Goal: Navigation & Orientation: Find specific page/section

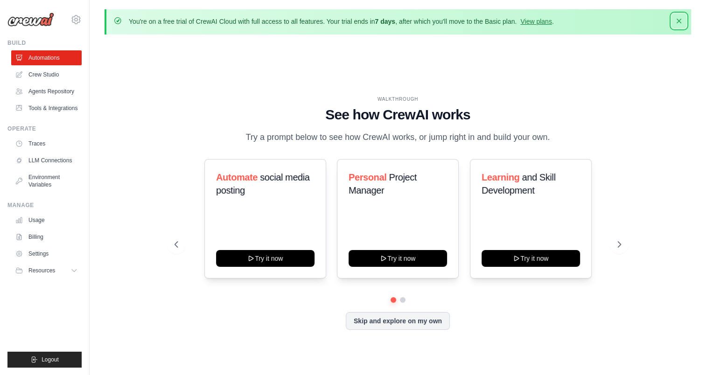
click at [679, 21] on icon "button" at bounding box center [679, 21] width 5 height 5
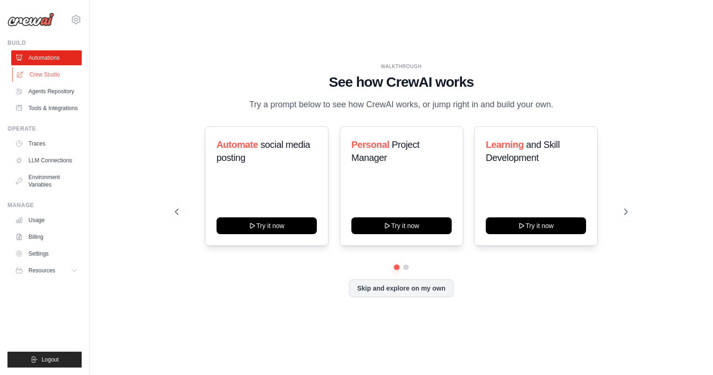
click at [57, 73] on link "Crew Studio" at bounding box center [47, 74] width 70 height 15
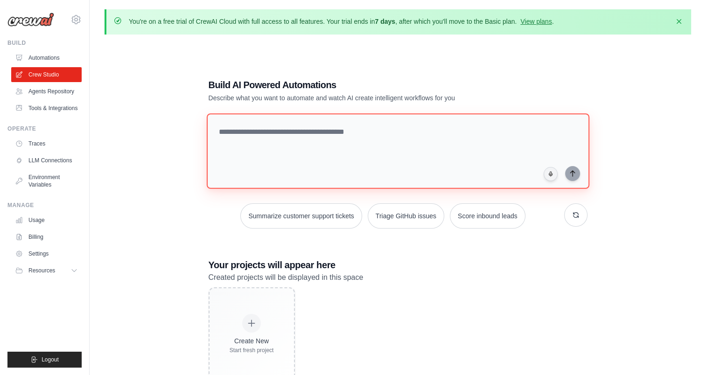
click at [368, 122] on textarea at bounding box center [397, 151] width 383 height 76
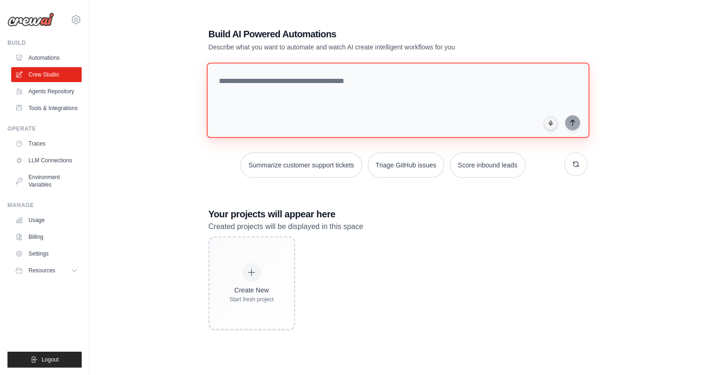
scroll to position [4, 0]
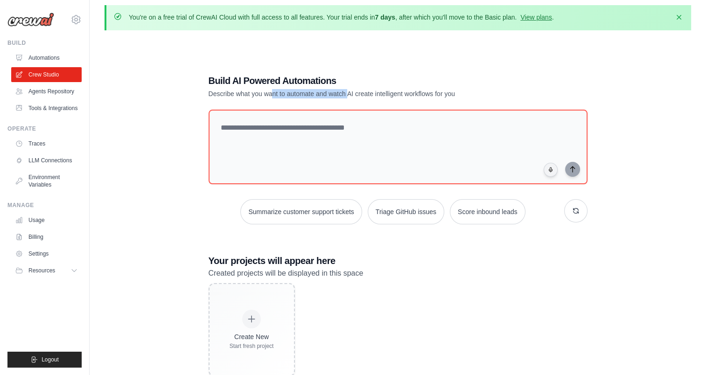
drag, startPoint x: 271, startPoint y: 96, endPoint x: 347, endPoint y: 97, distance: 76.1
click at [347, 97] on p "Describe what you want to automate and watch AI create intelligent workflows fo…" at bounding box center [366, 93] width 314 height 9
drag, startPoint x: 347, startPoint y: 97, endPoint x: 243, endPoint y: 60, distance: 111.0
click at [243, 60] on div "Build AI Powered Automations Describe what you want to automate and watch AI cr…" at bounding box center [397, 225] width 401 height 332
click at [70, 93] on link "Agents Repository" at bounding box center [47, 91] width 70 height 15
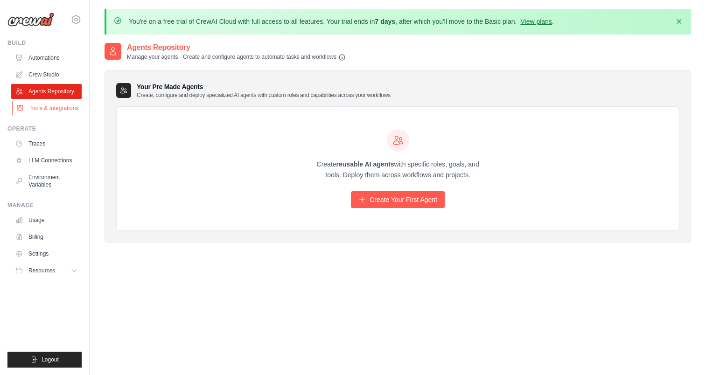
click at [56, 107] on link "Tools & Integrations" at bounding box center [47, 108] width 70 height 15
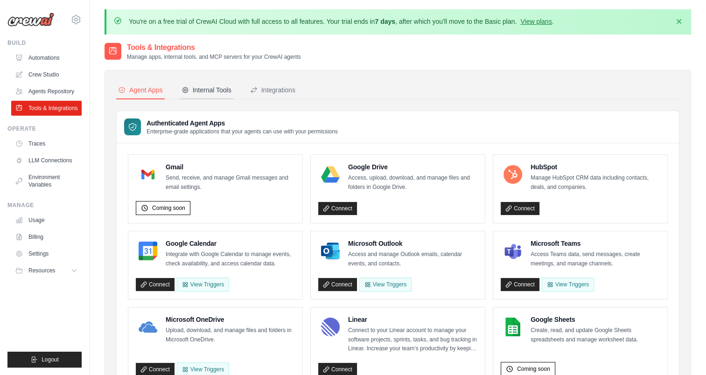
click at [200, 90] on div "Internal Tools" at bounding box center [207, 89] width 50 height 9
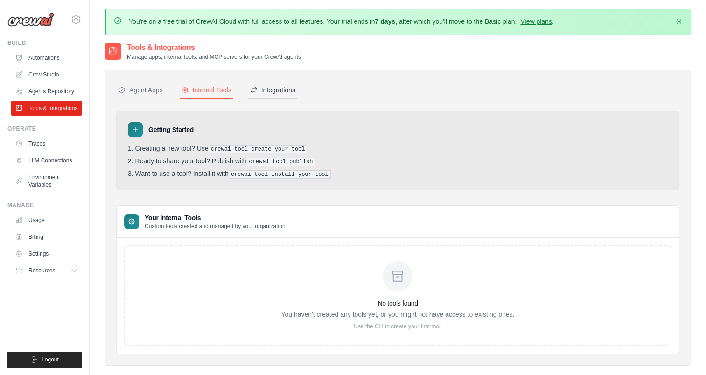
click at [264, 89] on div "Integrations" at bounding box center [272, 89] width 45 height 9
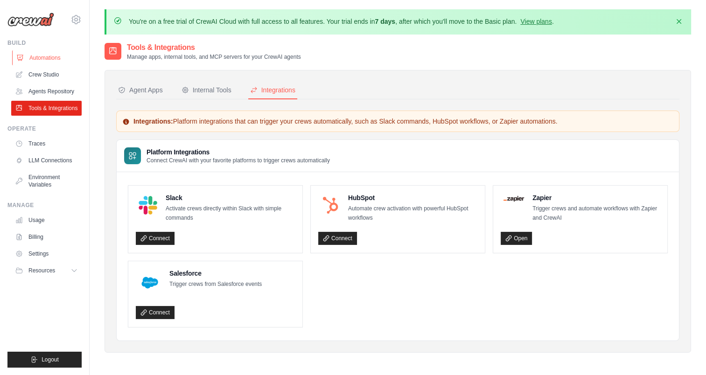
click at [56, 59] on link "Automations" at bounding box center [47, 57] width 70 height 15
click at [52, 88] on link "Agents Repository" at bounding box center [47, 91] width 70 height 15
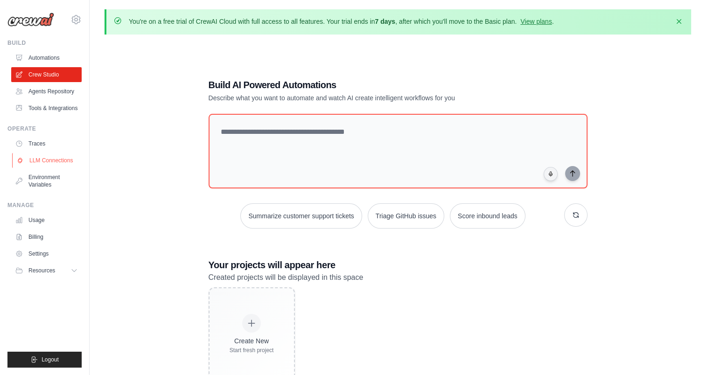
click at [47, 159] on link "LLM Connections" at bounding box center [47, 160] width 70 height 15
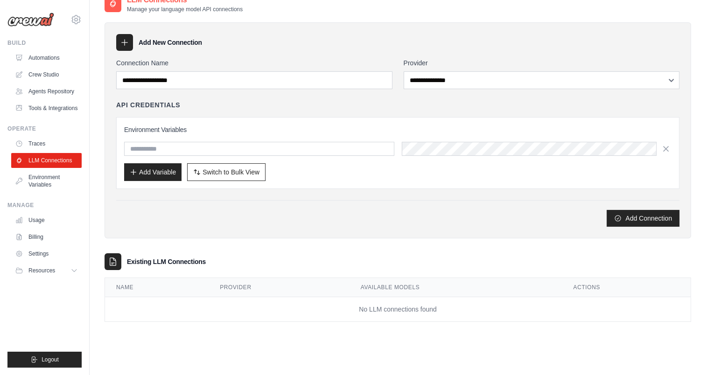
scroll to position [51, 0]
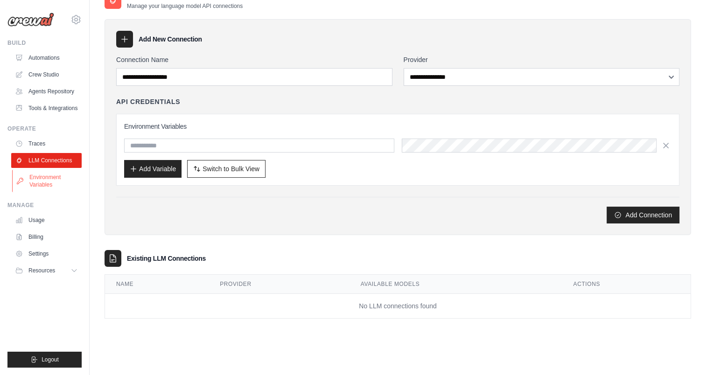
click at [50, 183] on link "Environment Variables" at bounding box center [47, 181] width 70 height 22
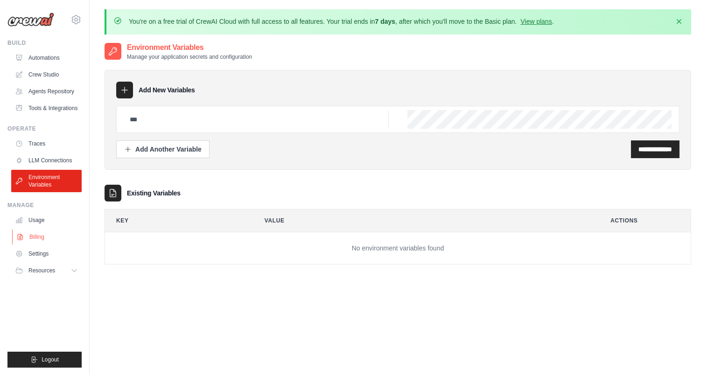
click at [28, 237] on link "Billing" at bounding box center [47, 237] width 70 height 15
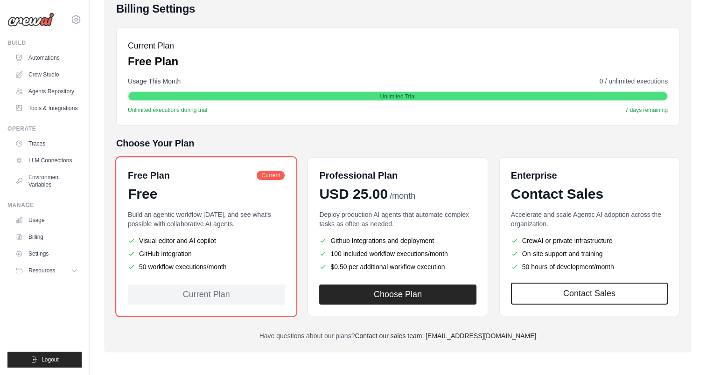
scroll to position [20, 0]
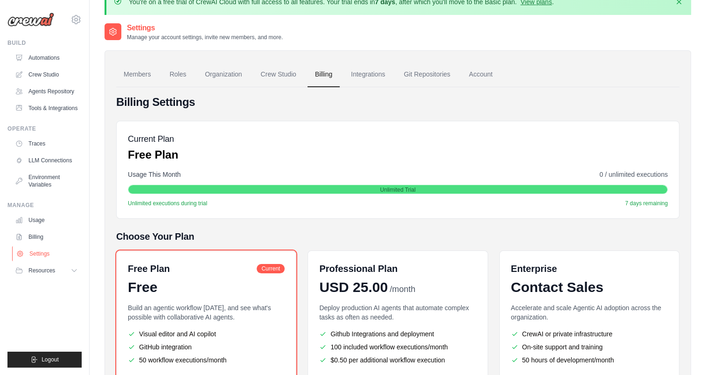
click at [46, 256] on link "Settings" at bounding box center [47, 253] width 70 height 15
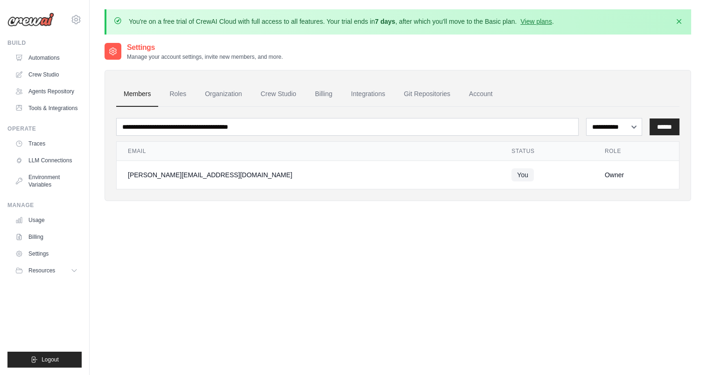
click at [35, 49] on div "Build Automations Crew Studio Agents Repository Tools & Integrations" at bounding box center [44, 77] width 74 height 77
click at [73, 19] on icon at bounding box center [75, 19] width 11 height 11
click at [93, 57] on span "Settings" at bounding box center [116, 57] width 74 height 9
click at [48, 56] on link "Automations" at bounding box center [47, 57] width 70 height 15
click at [42, 74] on link "Crew Studio" at bounding box center [47, 74] width 70 height 15
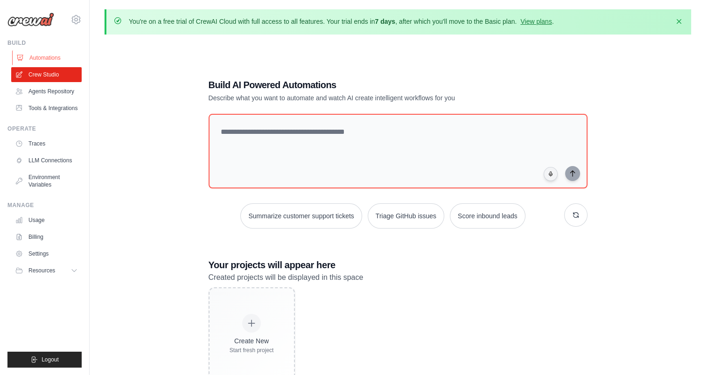
click at [37, 55] on link "Automations" at bounding box center [47, 57] width 70 height 15
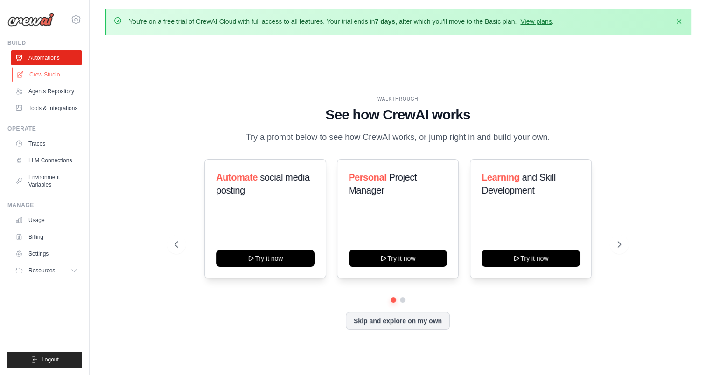
click at [56, 76] on link "Crew Studio" at bounding box center [47, 74] width 70 height 15
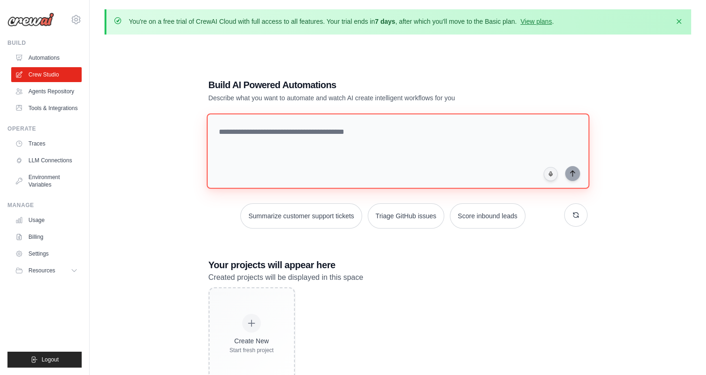
click at [327, 137] on textarea at bounding box center [397, 151] width 383 height 76
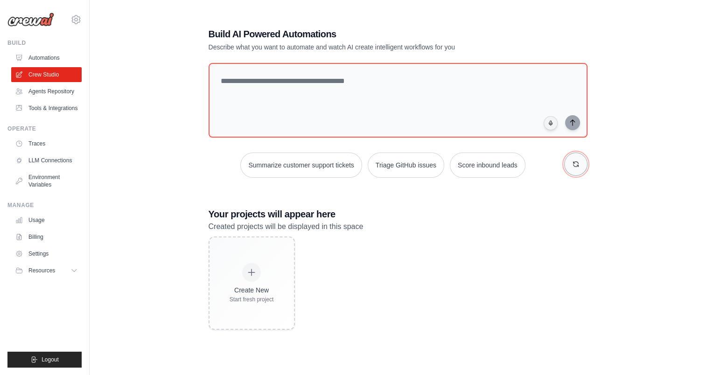
click at [575, 163] on icon "button" at bounding box center [575, 164] width 5 height 5
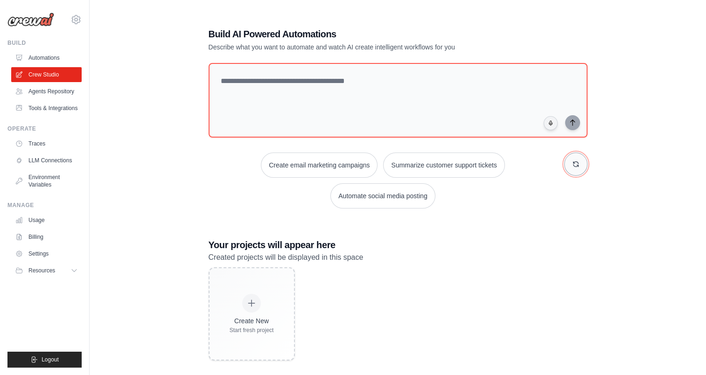
click at [575, 163] on icon "button" at bounding box center [575, 164] width 5 height 5
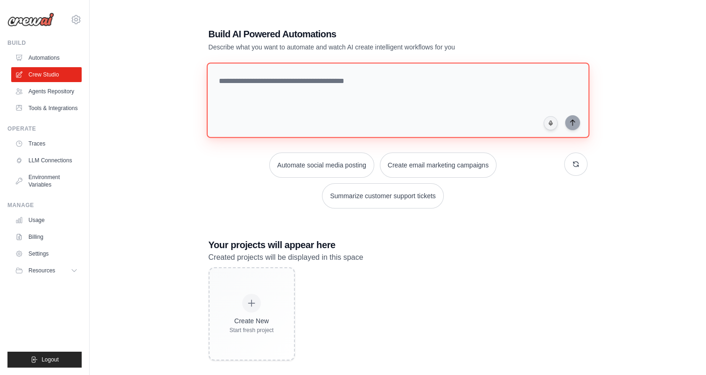
click at [437, 87] on textarea at bounding box center [397, 101] width 383 height 76
